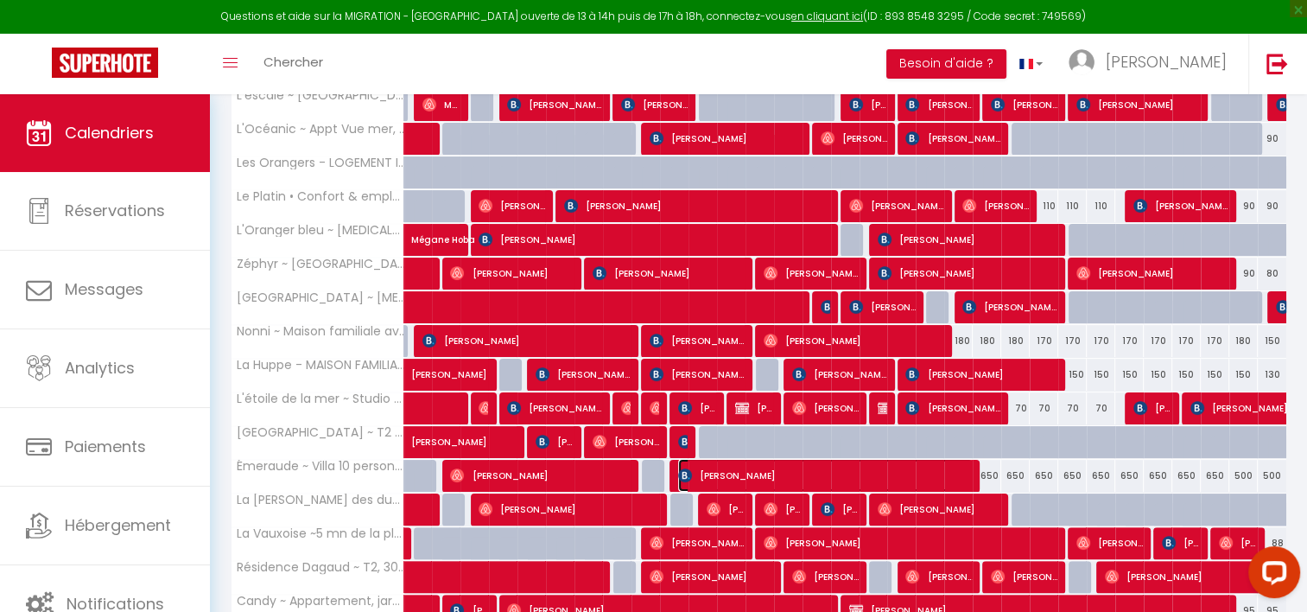
click at [729, 465] on span "[PERSON_NAME]" at bounding box center [825, 475] width 295 height 33
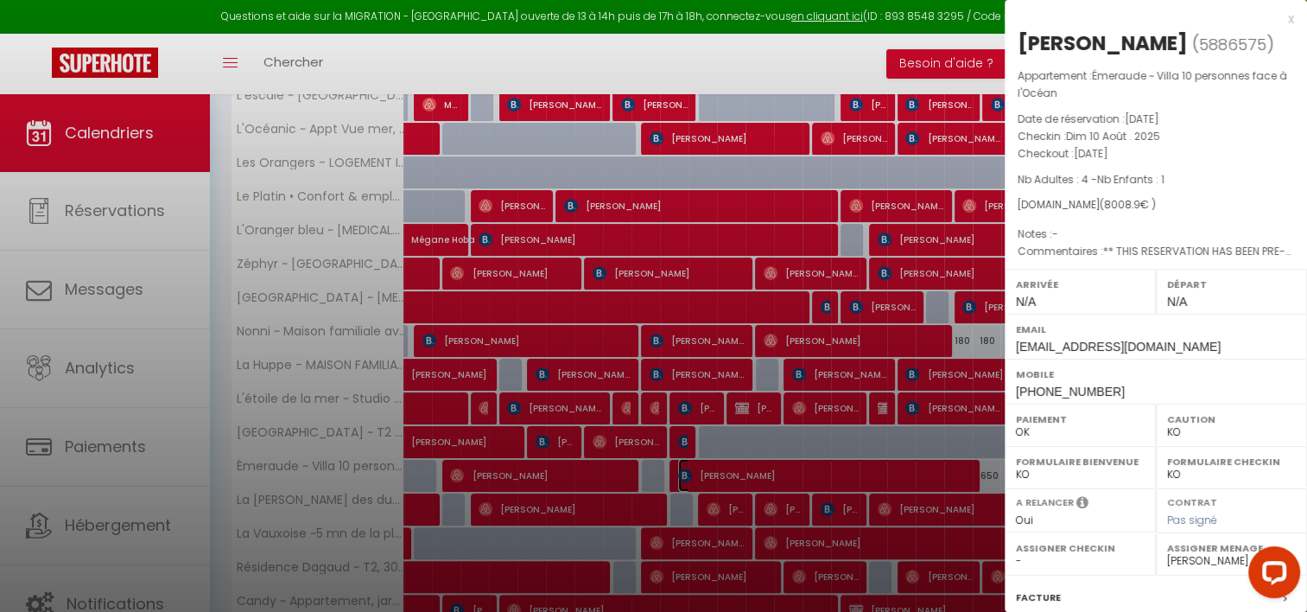
scroll to position [235, 0]
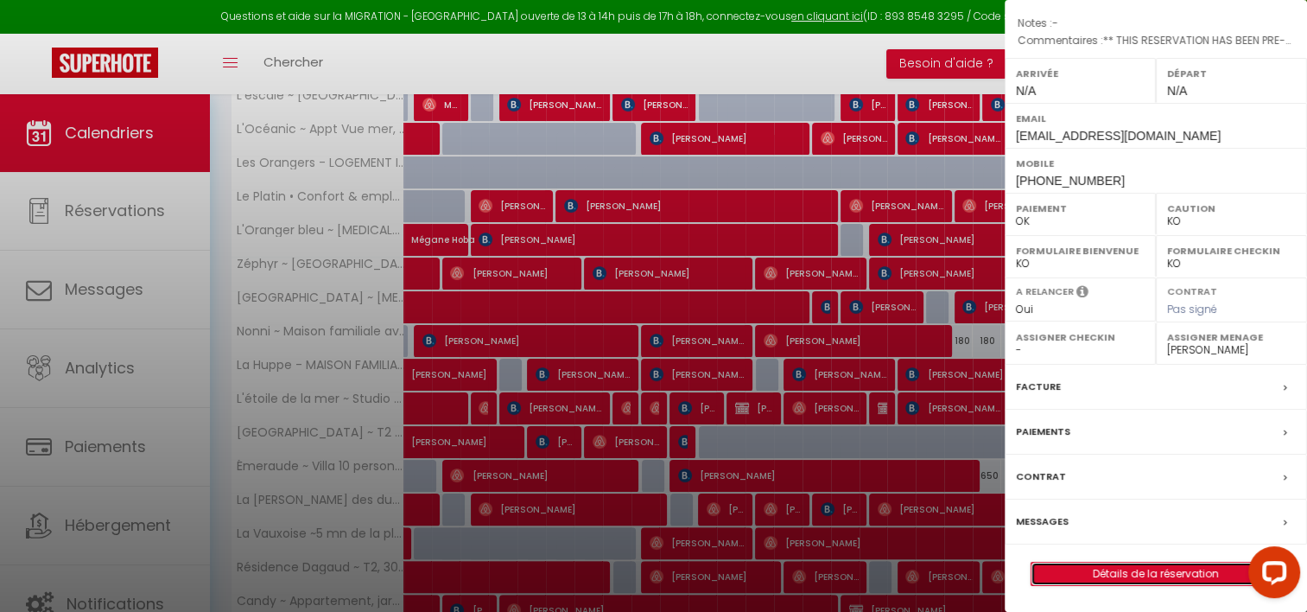
click at [1104, 576] on link "Détails de la réservation" at bounding box center [1156, 574] width 249 height 22
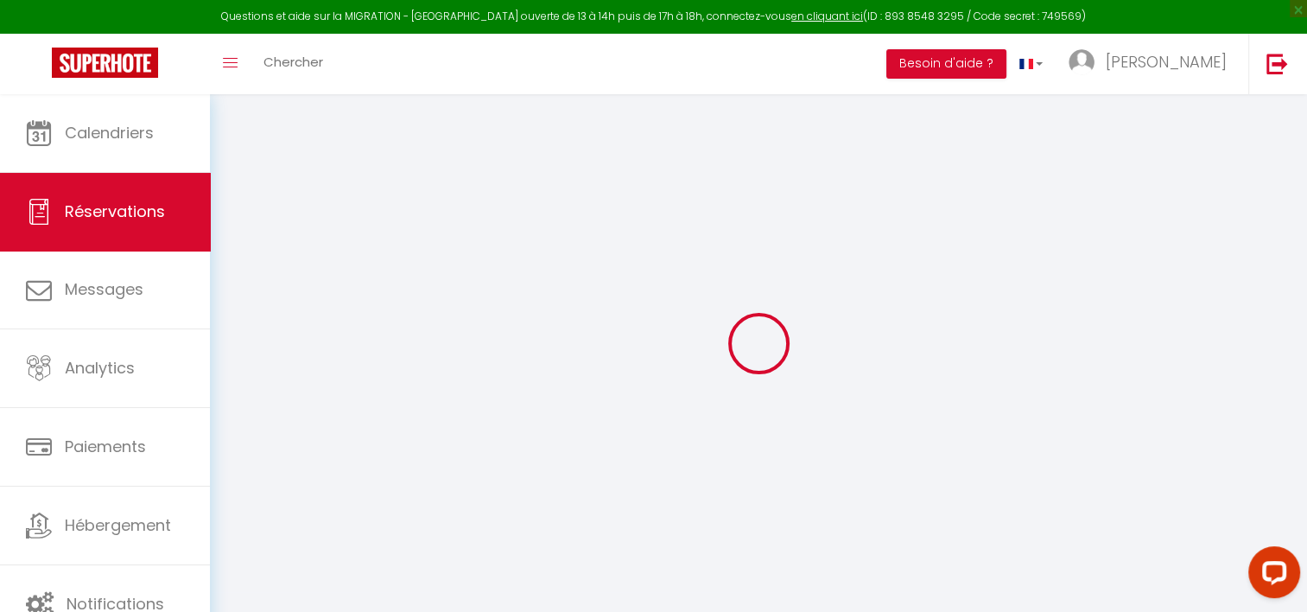
select select
checkbox input "false"
type textarea "** THIS RESERVATION HAS BEEN PRE-PAID ** BOOKING NOTE : Payment charge is EUR 1…"
type input "150"
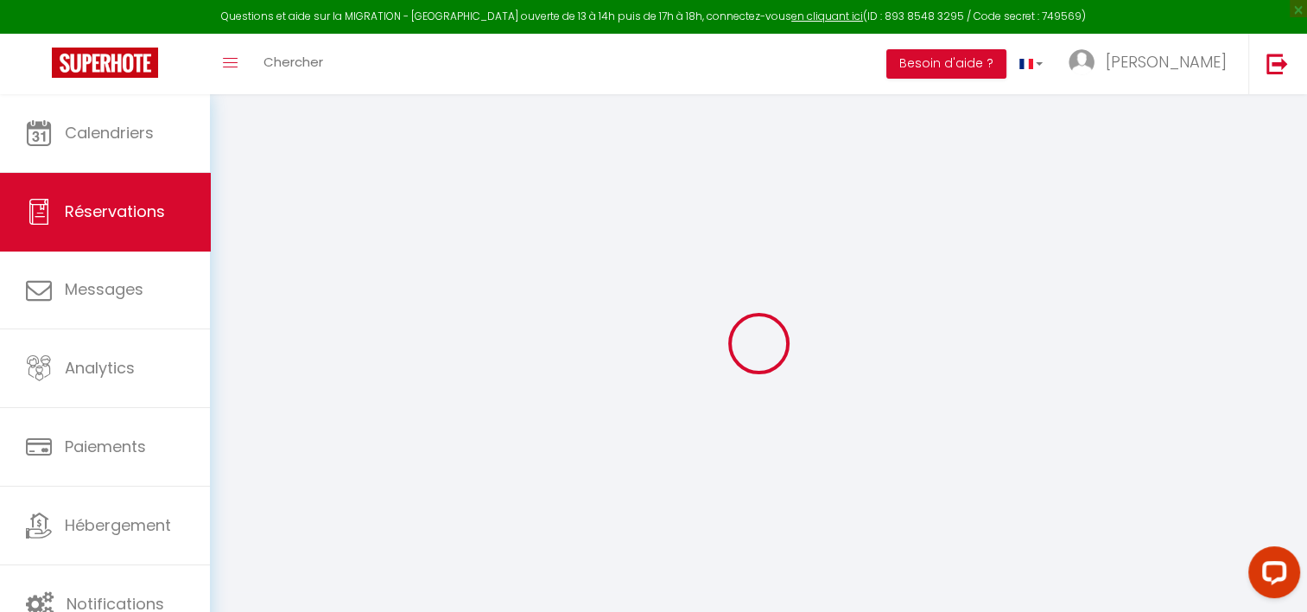
type input "55"
select select
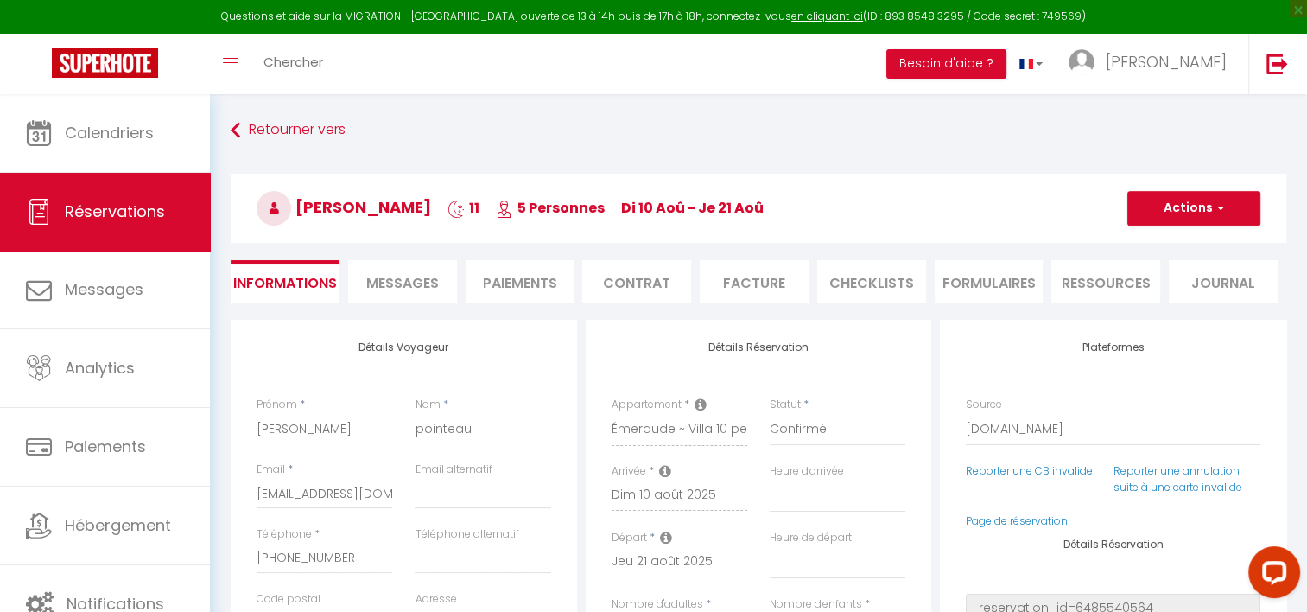
checkbox input "false"
select select
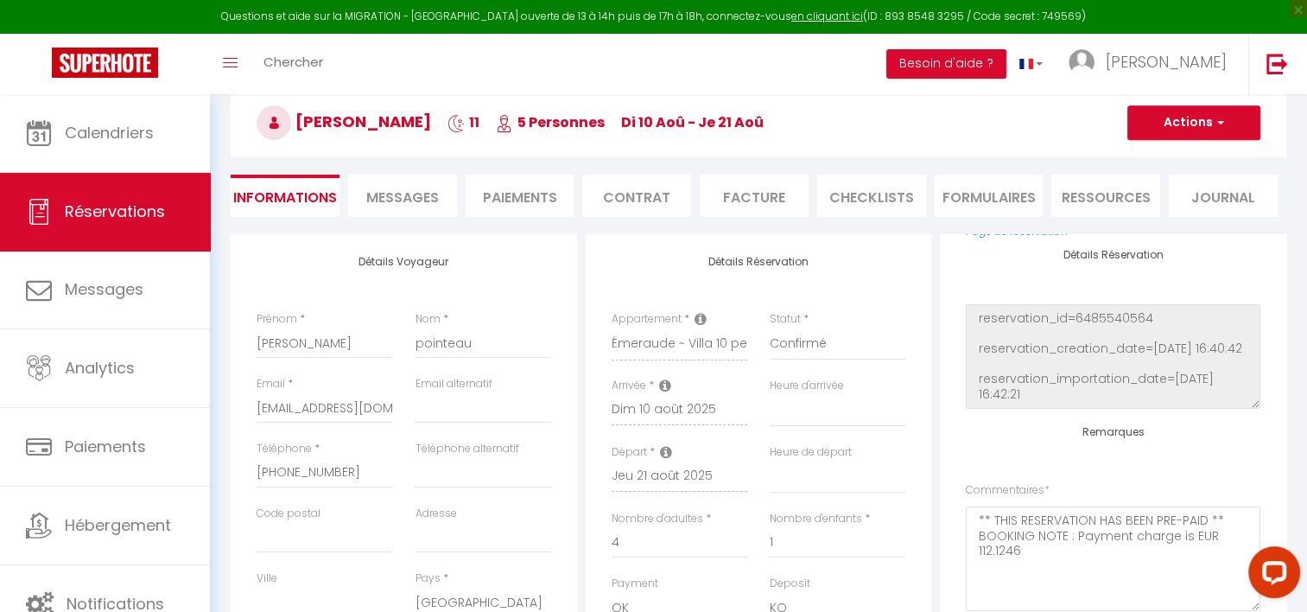
scroll to position [83, 0]
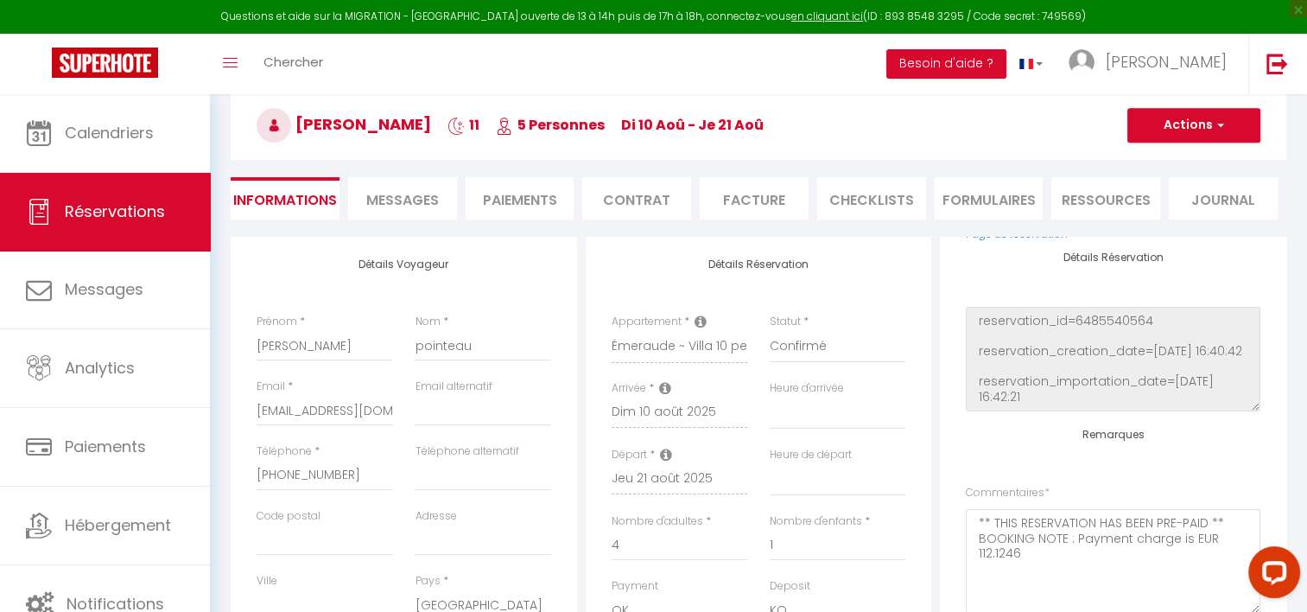
click at [440, 190] on li "Messages" at bounding box center [402, 198] width 109 height 42
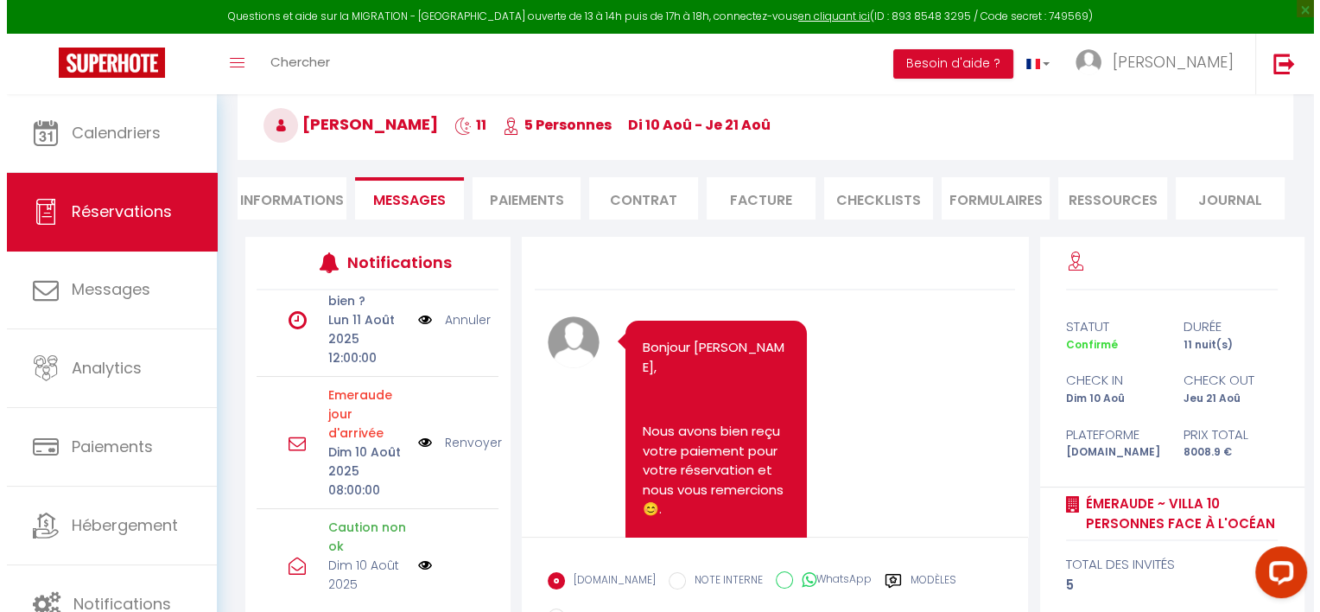
scroll to position [567, 0]
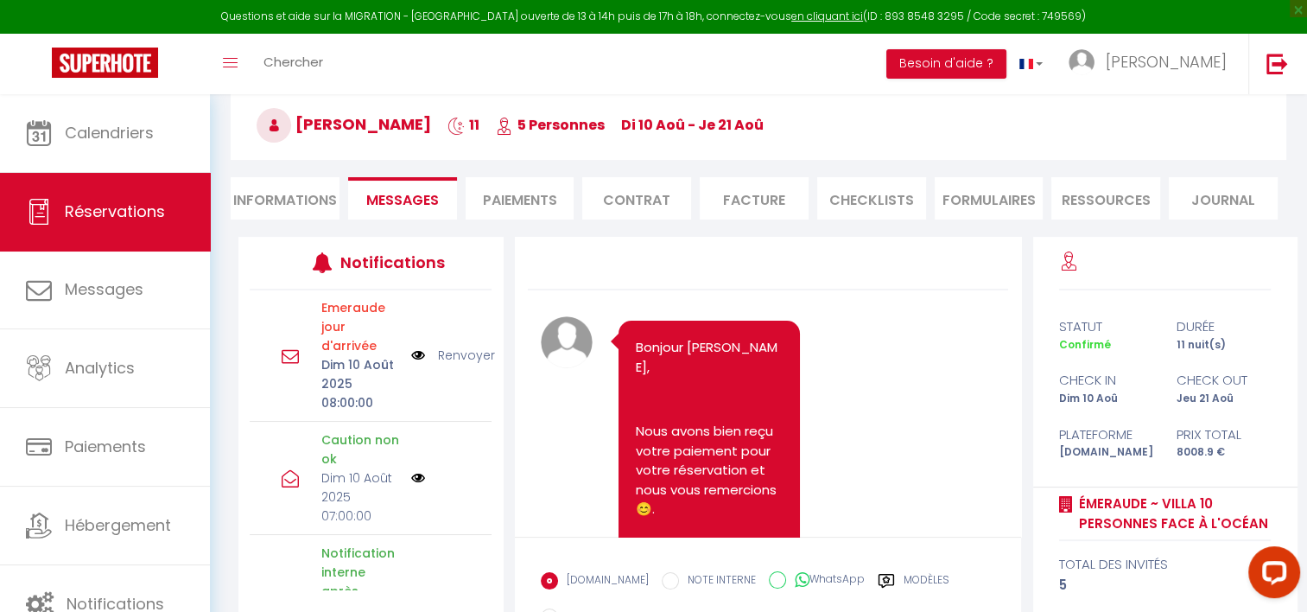
click at [411, 365] on img at bounding box center [418, 355] width 14 height 19
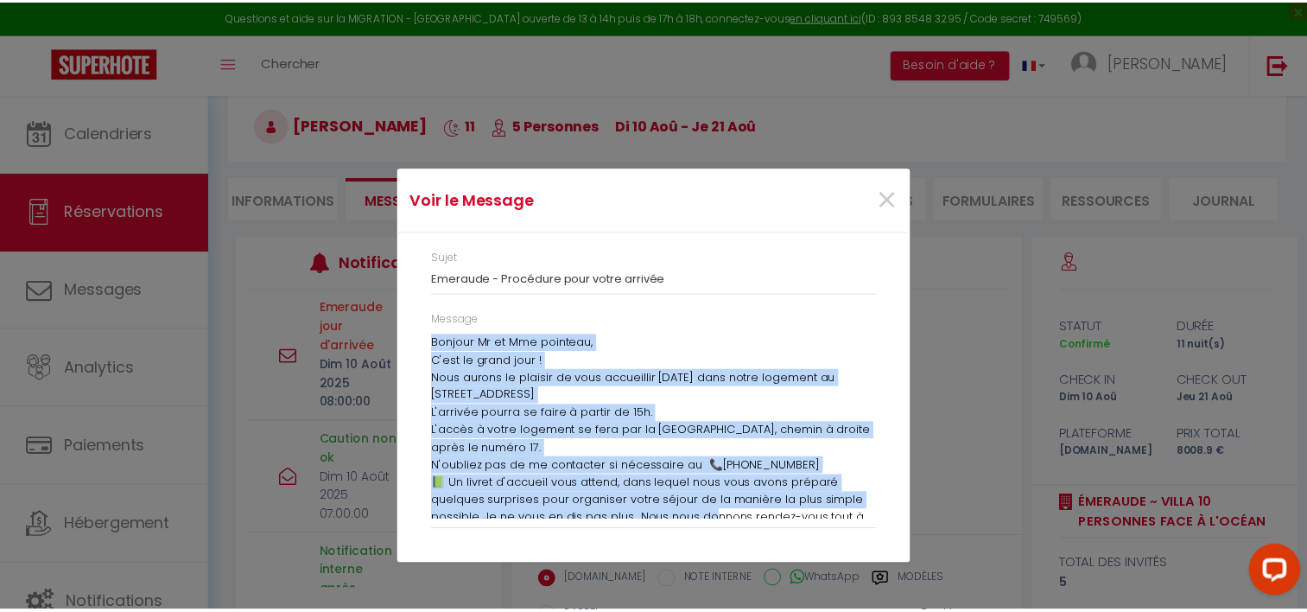
scroll to position [60, 0]
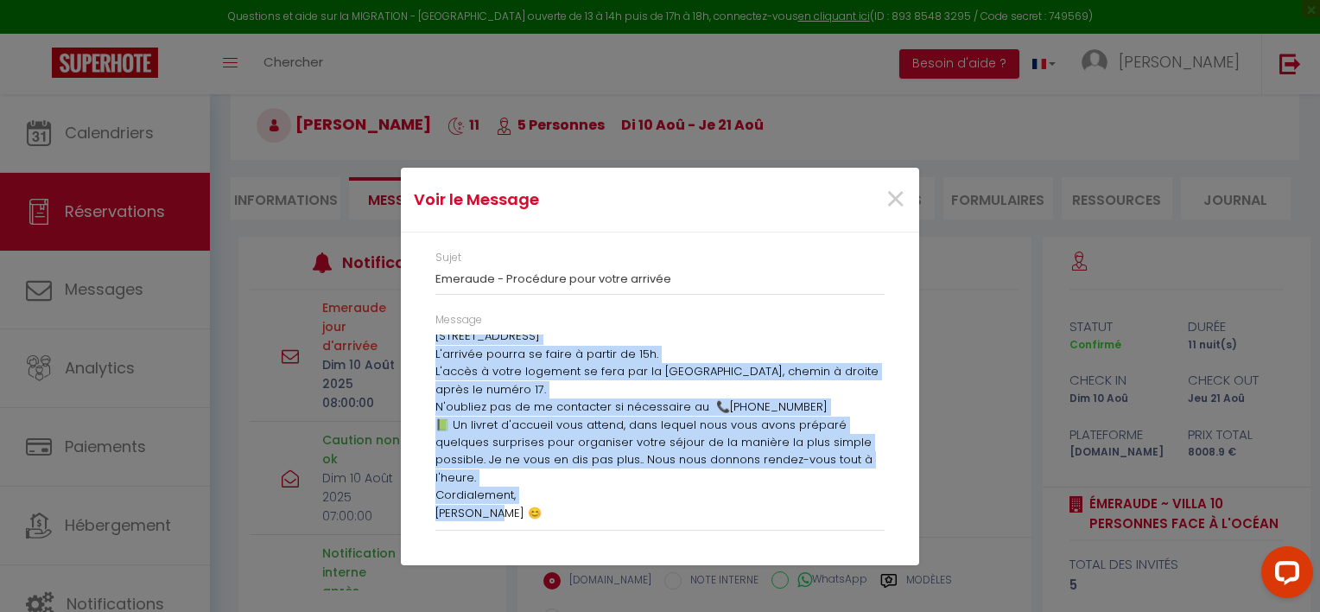
drag, startPoint x: 434, startPoint y: 339, endPoint x: 738, endPoint y: 517, distance: 352.4
click at [738, 517] on div "Message Bonjour Mr et [PERSON_NAME] pointeau, C'est le grand jour ! Nous aurons…" at bounding box center [660, 430] width 472 height 236
copy div "Bonjour Mr et Mme pointeau, C'est le grand jour ! Nous aurons le plaisir de vou…"
click at [897, 207] on span "×" at bounding box center [896, 200] width 22 height 52
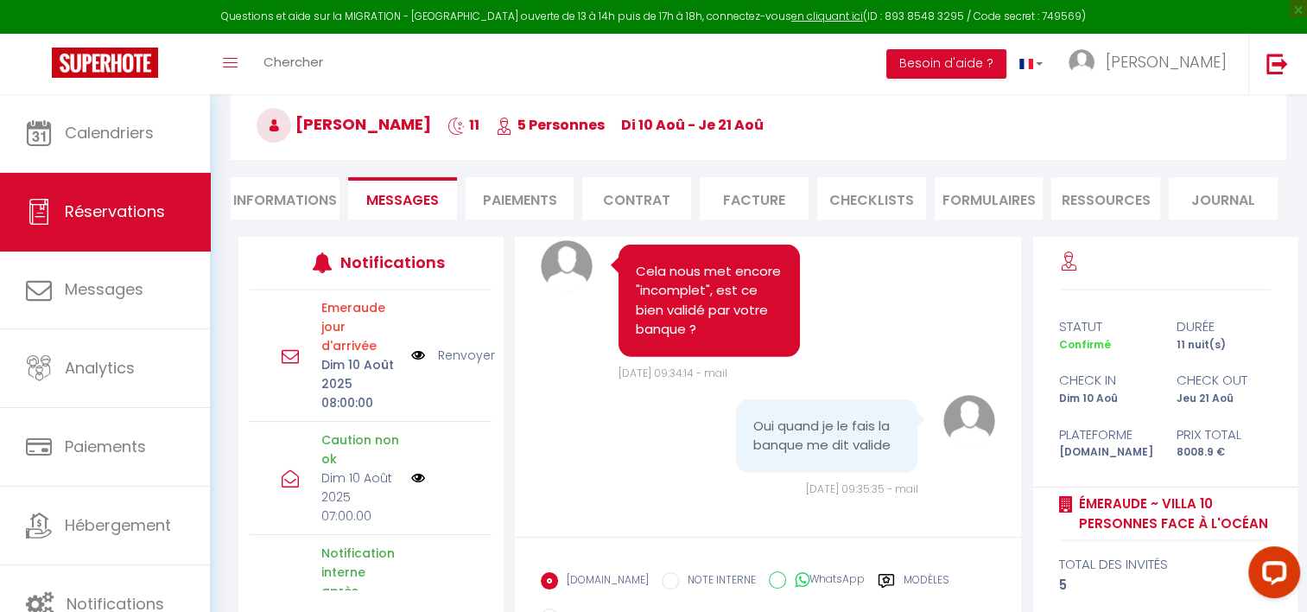
scroll to position [218, 0]
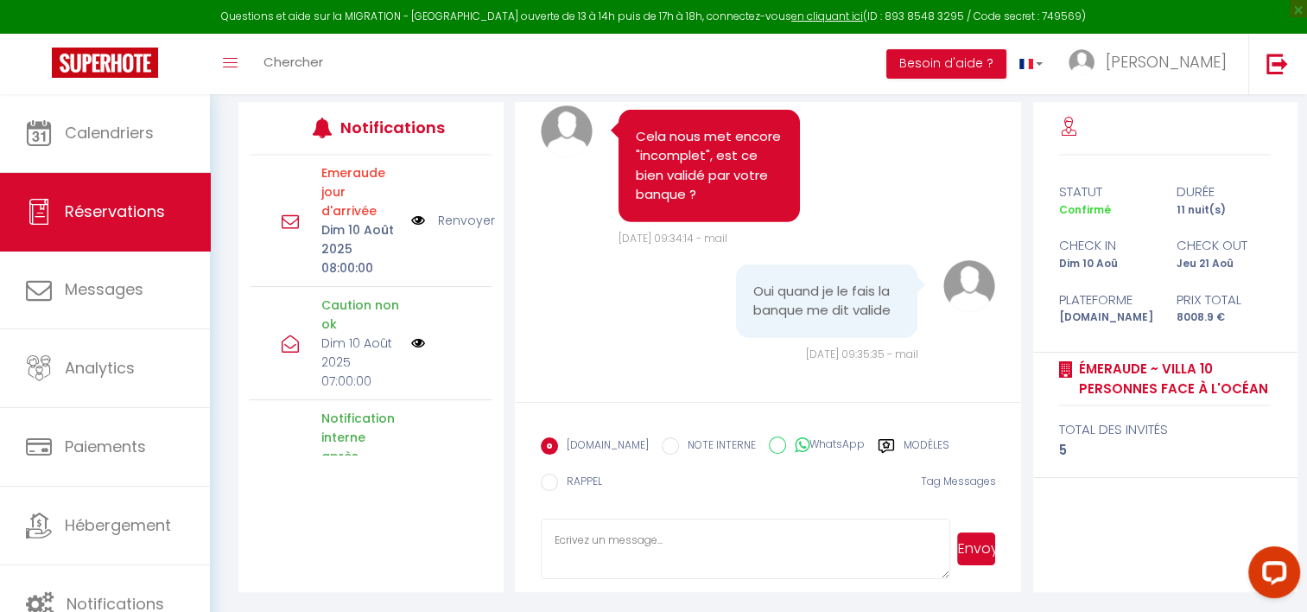
click at [622, 553] on textarea at bounding box center [746, 548] width 410 height 60
paste textarea "Bonjour Mr et Mme pointeau, C'est le grand jour ! Nous aurons le plaisir de vou…"
type textarea "Bonjour Mr et Mme pointeau, C'est le grand jour ! Nous aurons le plaisir de vou…"
click at [968, 537] on button "Envoyer" at bounding box center [976, 548] width 39 height 33
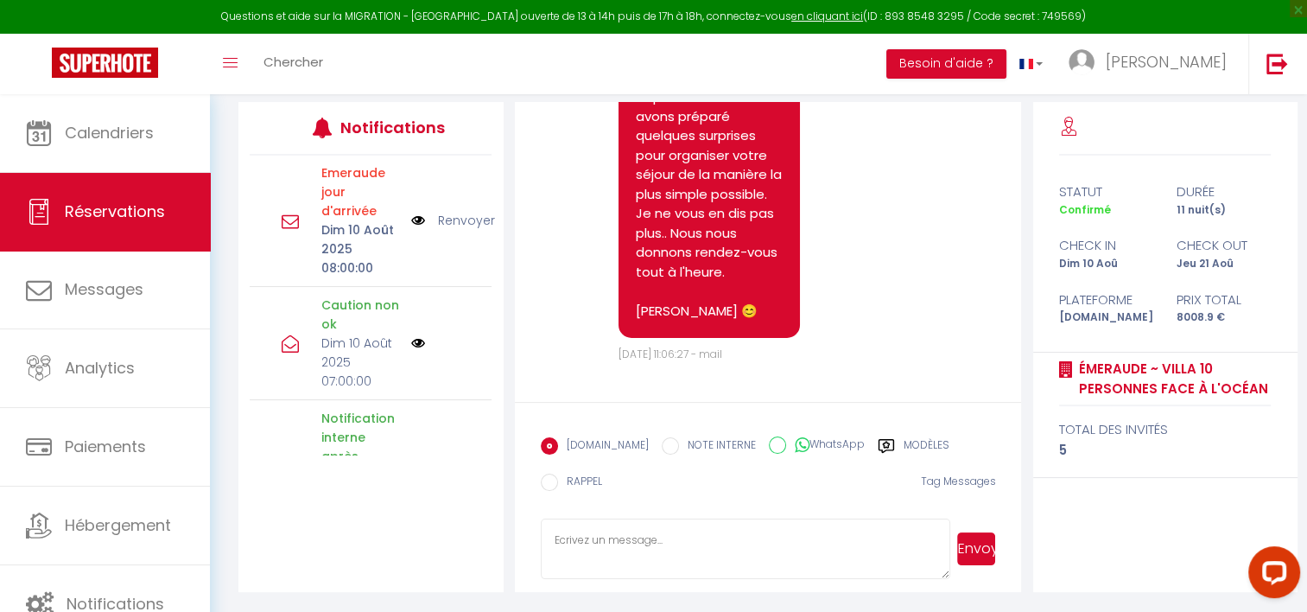
scroll to position [6319, 0]
